Goal: Task Accomplishment & Management: Manage account settings

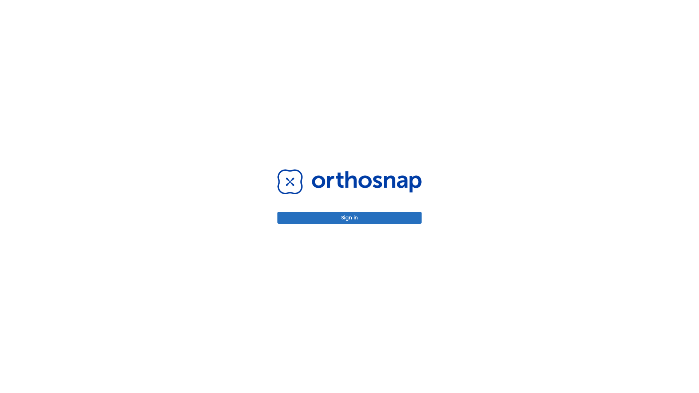
click at [349, 218] on button "Sign in" at bounding box center [349, 218] width 144 height 12
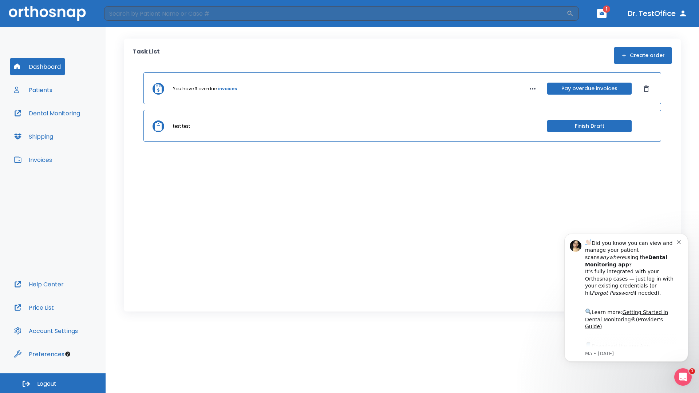
click at [53, 383] on span "Logout" at bounding box center [46, 384] width 19 height 8
